Goal: Task Accomplishment & Management: Manage account settings

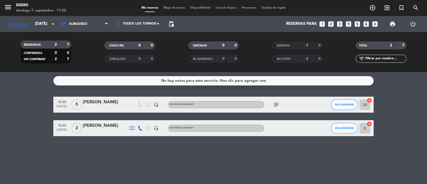
click at [73, 17] on div "Todos los servicios Desayuno Almuerzo Cena Almuerzo Todos los servicios Desayun…" at bounding box center [83, 24] width 53 height 16
click at [76, 24] on span "Almuerzo" at bounding box center [78, 24] width 18 height 4
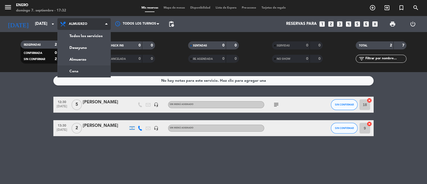
click at [81, 73] on ng-component "menu Enero [DATE] 7. septiembre - 17:32 Mis reservas Mapa de mesas Disponibilid…" at bounding box center [213, 92] width 427 height 184
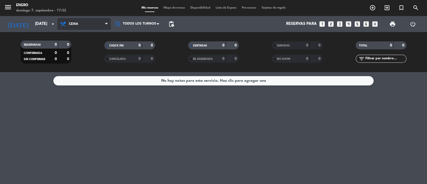
click at [81, 27] on span "Cena" at bounding box center [83, 24] width 53 height 12
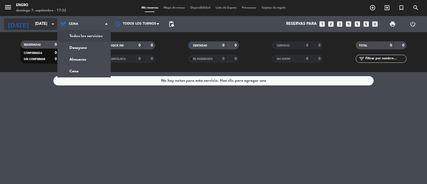
click at [41, 25] on input "[DATE]" at bounding box center [58, 24] width 52 height 10
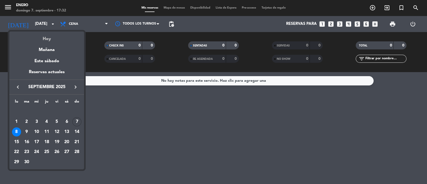
click at [44, 40] on div "Hoy" at bounding box center [46, 36] width 75 height 11
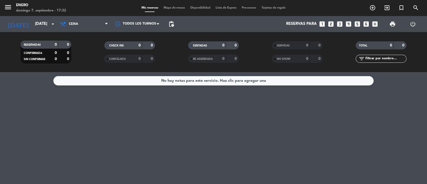
type input "[DATE]"
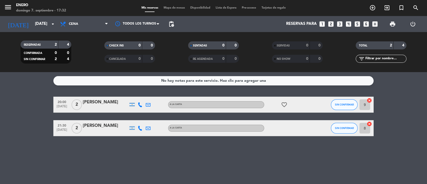
click at [83, 21] on span "Cena" at bounding box center [83, 24] width 53 height 12
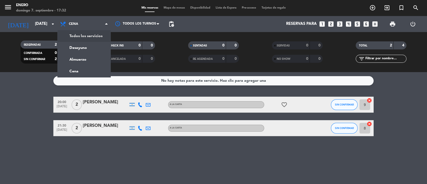
click at [96, 10] on div "menu Enero [DATE] 7. septiembre - 17:32" at bounding box center [53, 8] width 107 height 13
